Goal: Task Accomplishment & Management: Use online tool/utility

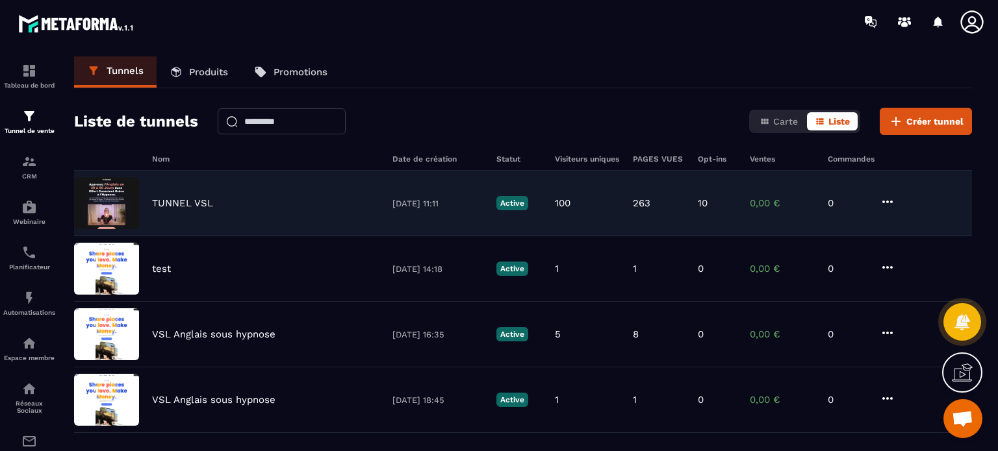
click at [888, 199] on icon at bounding box center [887, 202] width 16 height 16
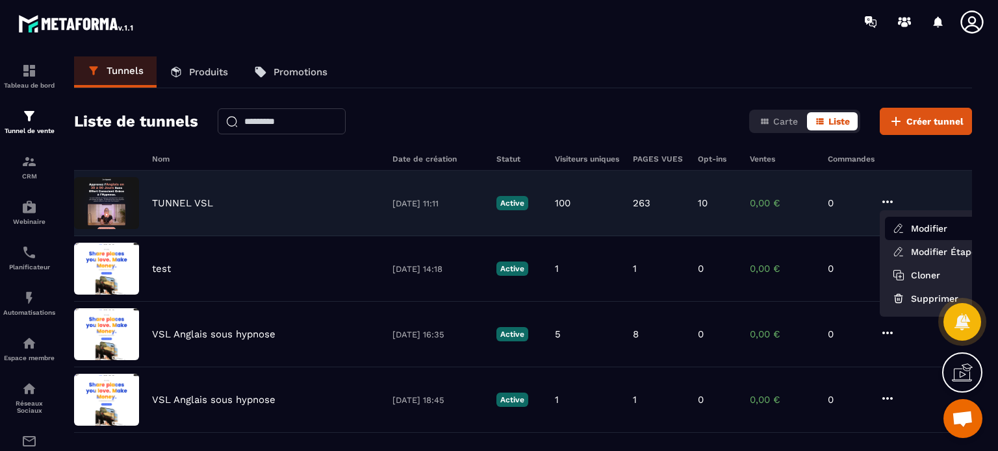
click at [914, 234] on button "Modifier" at bounding box center [937, 228] width 104 height 23
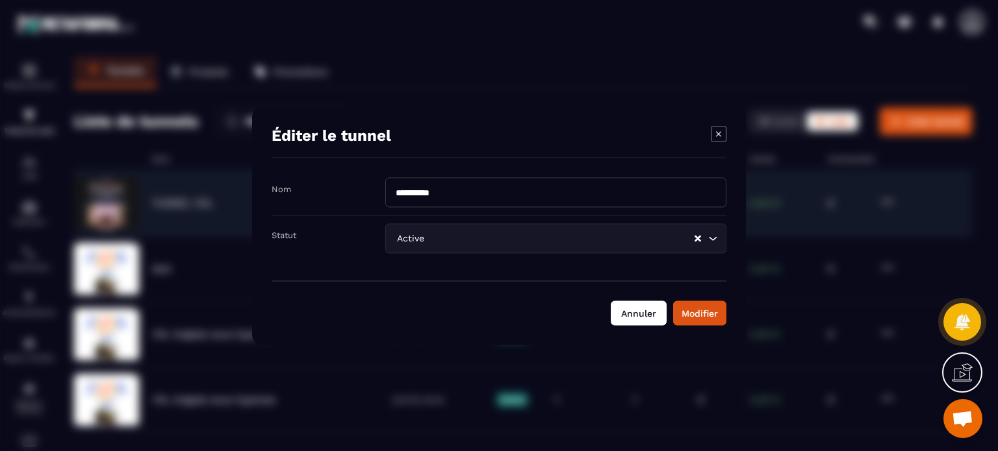
click at [625, 319] on button "Annuler" at bounding box center [638, 313] width 56 height 25
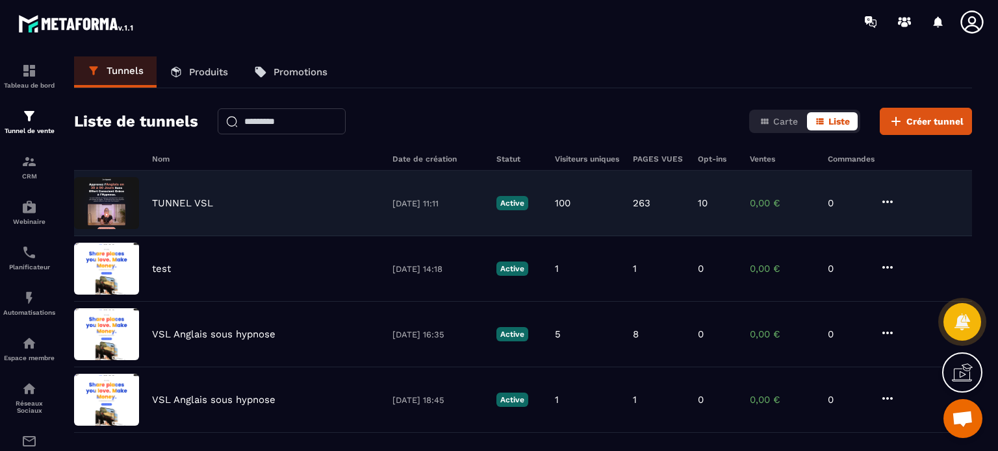
click at [888, 199] on icon at bounding box center [887, 202] width 16 height 16
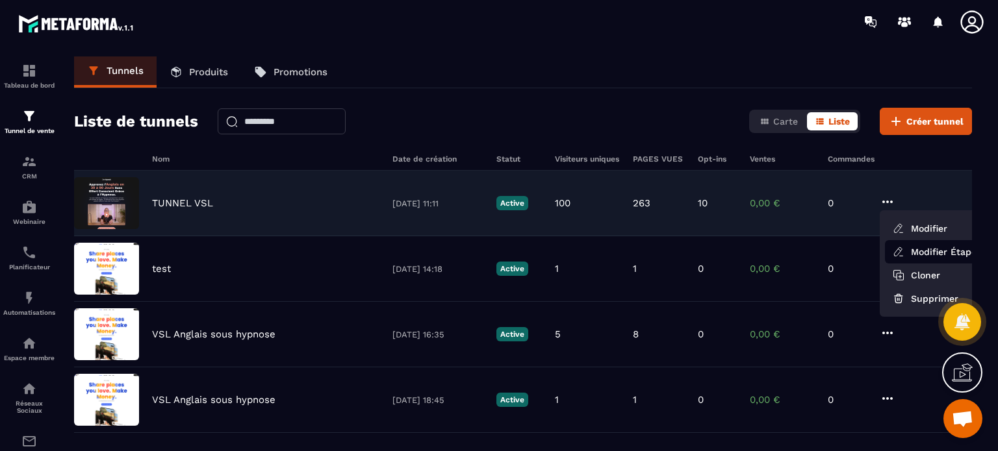
click at [909, 249] on link "Modifier Étapes" at bounding box center [937, 251] width 104 height 23
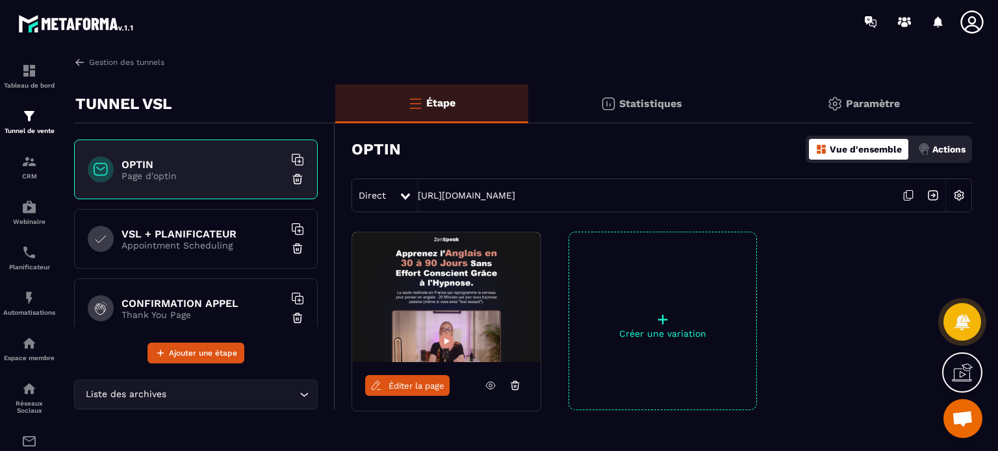
click at [489, 386] on icon at bounding box center [490, 385] width 3 height 3
click at [191, 249] on p "Appointment Scheduling" at bounding box center [202, 245] width 162 height 10
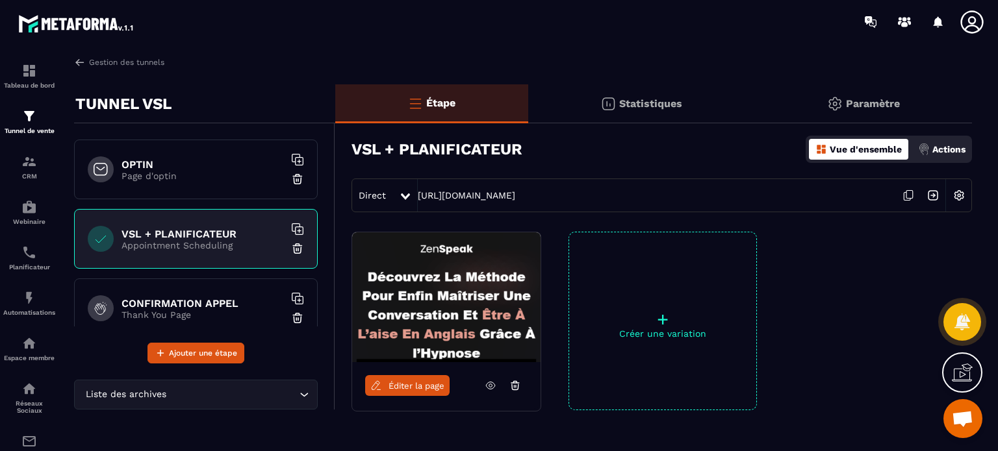
click at [420, 392] on link "Éditer la page" at bounding box center [407, 385] width 84 height 21
